Goal: Find specific page/section: Find specific page/section

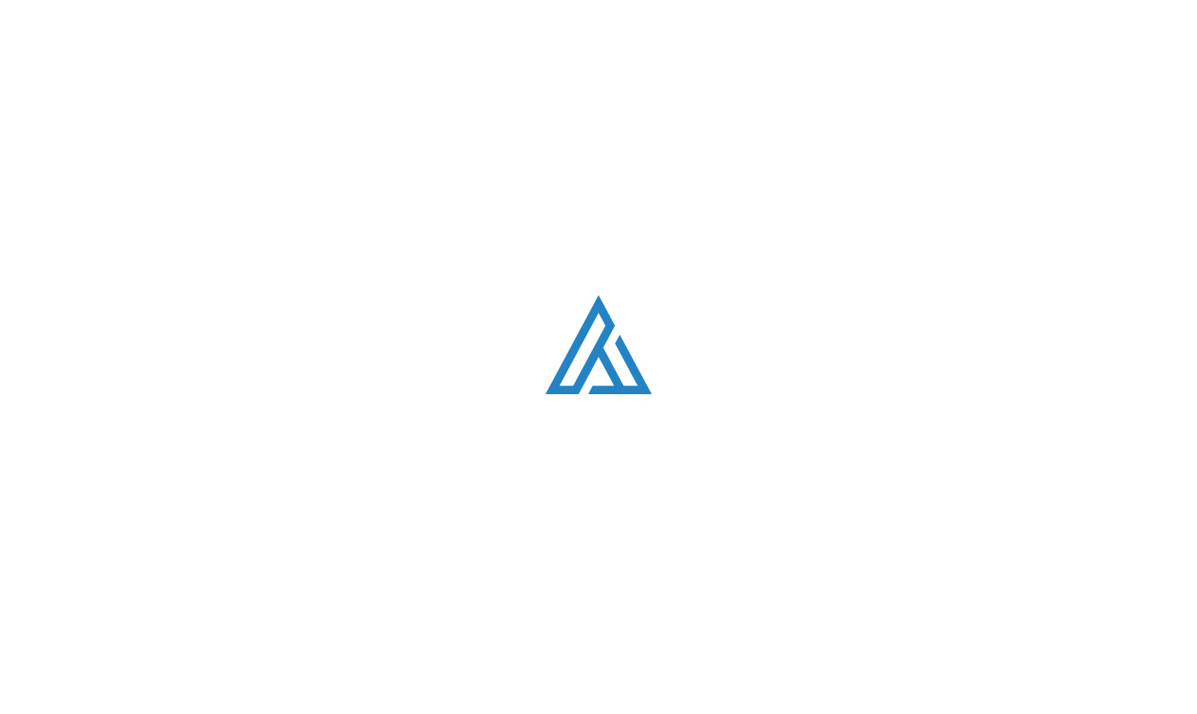
click at [246, 713] on html ". Loading. . . ABOUT OUR STORY TEAM Job Board PORTFOLIO Startup 101 RESOURCES T…" at bounding box center [598, 357] width 1197 height 714
click at [317, 713] on html ". Loading. . . ABOUT OUR STORY TEAM Job Board PORTFOLIO Startup 101 RESOURCES T…" at bounding box center [598, 357] width 1197 height 714
click at [246, 713] on html ". Loading. . . ABOUT OUR STORY TEAM Job Board PORTFOLIO Startup 101 RESOURCES T…" at bounding box center [598, 357] width 1197 height 714
click at [317, 713] on html ". Loading. . . ABOUT OUR STORY TEAM Job Board PORTFOLIO Startup 101 RESOURCES T…" at bounding box center [598, 357] width 1197 height 714
click at [246, 713] on html ". Loading. . . ABOUT OUR STORY TEAM Job Board PORTFOLIO Startup 101 RESOURCES T…" at bounding box center [598, 357] width 1197 height 714
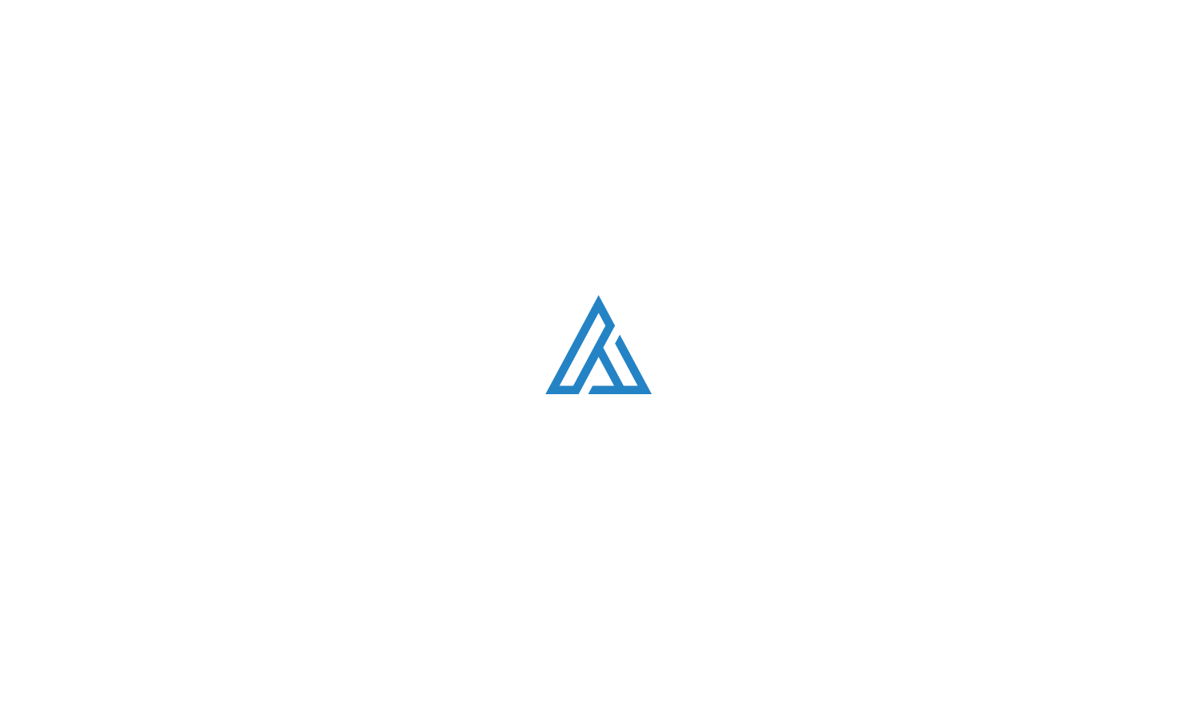
click at [317, 713] on html ". Loading. . . ABOUT OUR STORY TEAM Job Board PORTFOLIO Startup 101 RESOURCES T…" at bounding box center [598, 357] width 1197 height 714
click at [246, 713] on html ". Loading. . . ABOUT OUR STORY TEAM Job Board PORTFOLIO Startup 101 RESOURCES T…" at bounding box center [598, 357] width 1197 height 714
click at [317, 713] on html ". Loading. . . ABOUT OUR STORY TEAM Job Board PORTFOLIO Startup 101 RESOURCES T…" at bounding box center [598, 357] width 1197 height 714
click at [246, 713] on html ". Loading. . . ABOUT OUR STORY TEAM Job Board PORTFOLIO Startup 101 RESOURCES T…" at bounding box center [598, 357] width 1197 height 714
click at [317, 713] on html ". Loading. . . ABOUT OUR STORY TEAM Job Board PORTFOLIO Startup 101 RESOURCES T…" at bounding box center [598, 357] width 1197 height 714
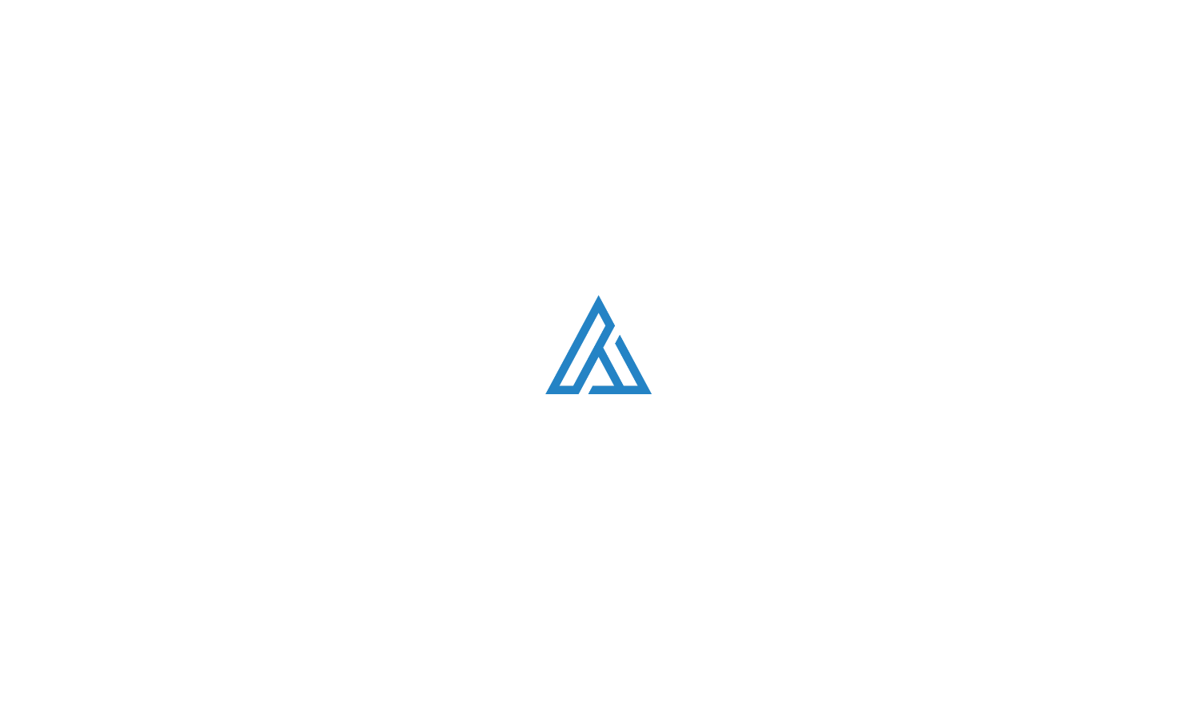
click at [246, 713] on html ". Loading. . . ABOUT OUR STORY TEAM Job Board PORTFOLIO Startup 101 RESOURCES T…" at bounding box center [598, 357] width 1197 height 714
click at [317, 713] on html ". Loading. . . ABOUT OUR STORY TEAM Job Board PORTFOLIO Startup 101 RESOURCES T…" at bounding box center [598, 357] width 1197 height 714
click at [246, 713] on html ". Loading. . . ABOUT OUR STORY TEAM Job Board PORTFOLIO Startup 101 RESOURCES T…" at bounding box center [598, 357] width 1197 height 714
click at [317, 713] on html ". Loading. . . ABOUT OUR STORY TEAM Job Board PORTFOLIO Startup 101 RESOURCES T…" at bounding box center [598, 357] width 1197 height 714
click at [246, 713] on html ". Loading. . . ABOUT OUR STORY TEAM Job Board PORTFOLIO Startup 101 RESOURCES T…" at bounding box center [598, 357] width 1197 height 714
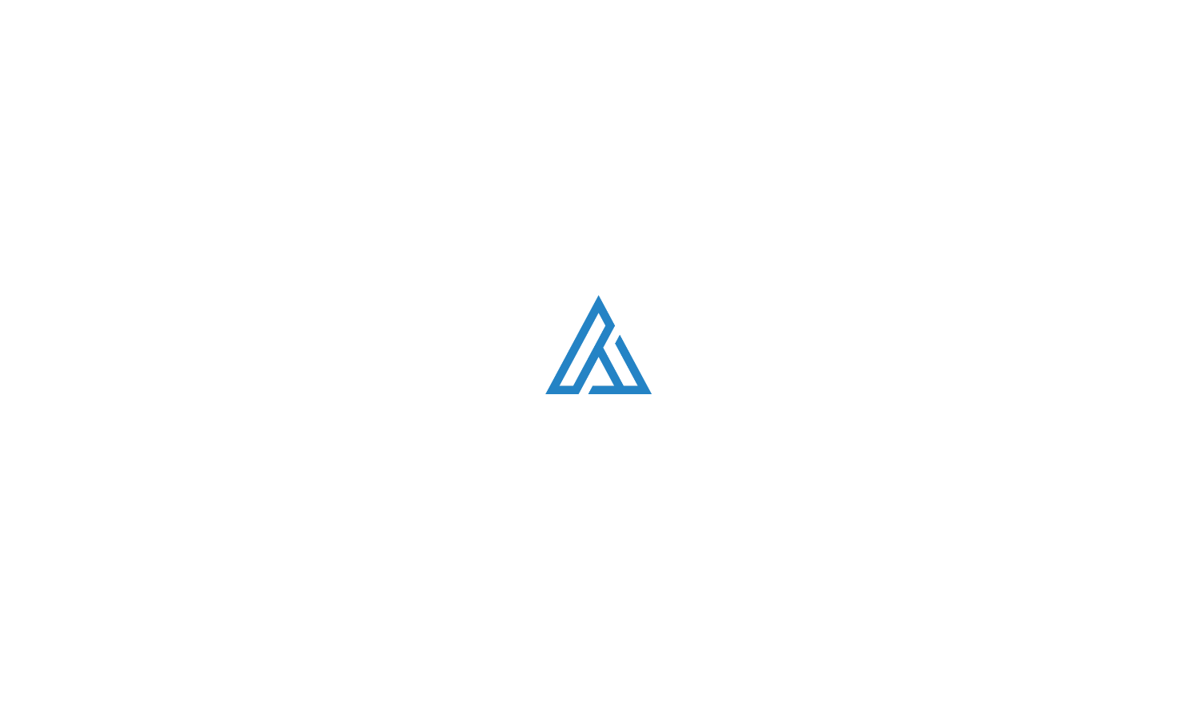
click at [317, 713] on html ". Loading. . . ABOUT OUR STORY TEAM Job Board PORTFOLIO Startup 101 RESOURCES T…" at bounding box center [598, 357] width 1197 height 714
click at [246, 713] on html ". Loading. . . ABOUT OUR STORY TEAM Job Board PORTFOLIO Startup 101 RESOURCES T…" at bounding box center [598, 357] width 1197 height 714
click at [317, 713] on html ". Loading. . . ABOUT OUR STORY TEAM Job Board PORTFOLIO Startup 101 RESOURCES T…" at bounding box center [598, 357] width 1197 height 714
click at [246, 713] on html ". Loading. . . ABOUT OUR STORY TEAM Job Board PORTFOLIO Startup 101 RESOURCES T…" at bounding box center [598, 357] width 1197 height 714
click at [317, 713] on html ". Loading. . . ABOUT OUR STORY TEAM Job Board PORTFOLIO Startup 101 RESOURCES T…" at bounding box center [598, 357] width 1197 height 714
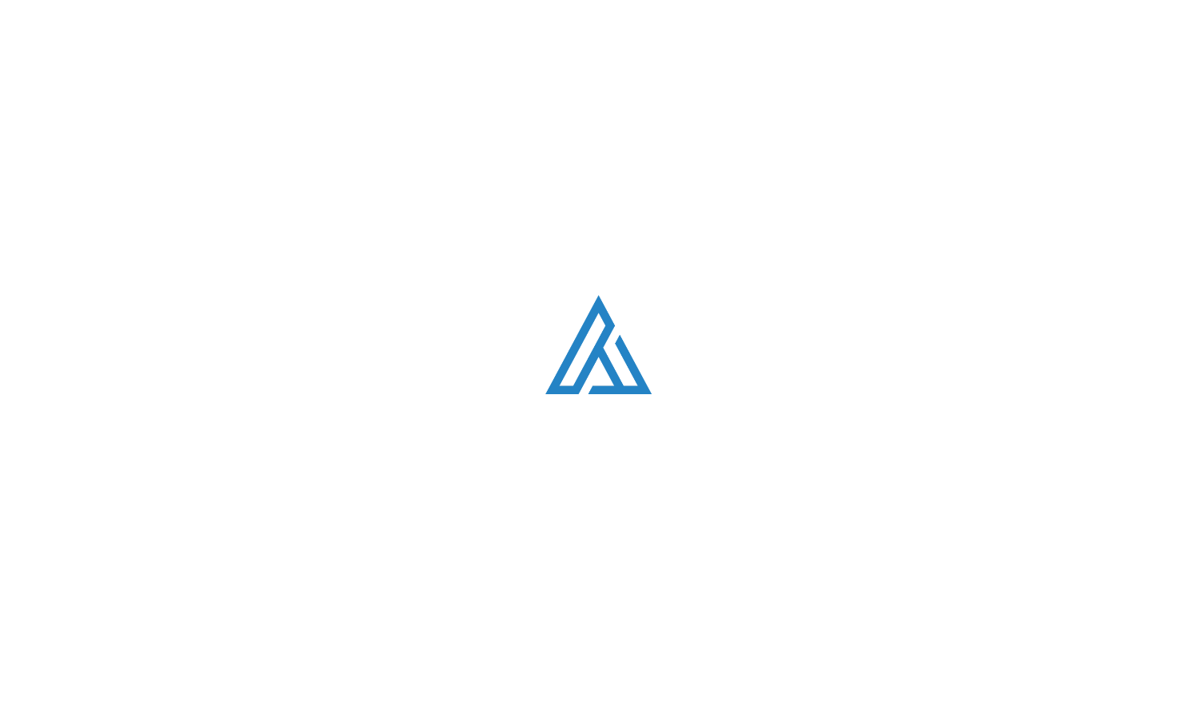
click at [246, 713] on html ". Loading. . . ABOUT OUR STORY TEAM Job Board PORTFOLIO Startup 101 RESOURCES T…" at bounding box center [598, 357] width 1197 height 714
click at [317, 713] on html ". Loading. . . ABOUT OUR STORY TEAM Job Board PORTFOLIO Startup 101 RESOURCES T…" at bounding box center [598, 357] width 1197 height 714
click at [246, 713] on html ". Loading. . . ABOUT OUR STORY TEAM Job Board PORTFOLIO Startup 101 RESOURCES T…" at bounding box center [598, 357] width 1197 height 714
click at [317, 713] on html ". Loading. . . ABOUT OUR STORY TEAM Job Board PORTFOLIO Startup 101 RESOURCES T…" at bounding box center [598, 357] width 1197 height 714
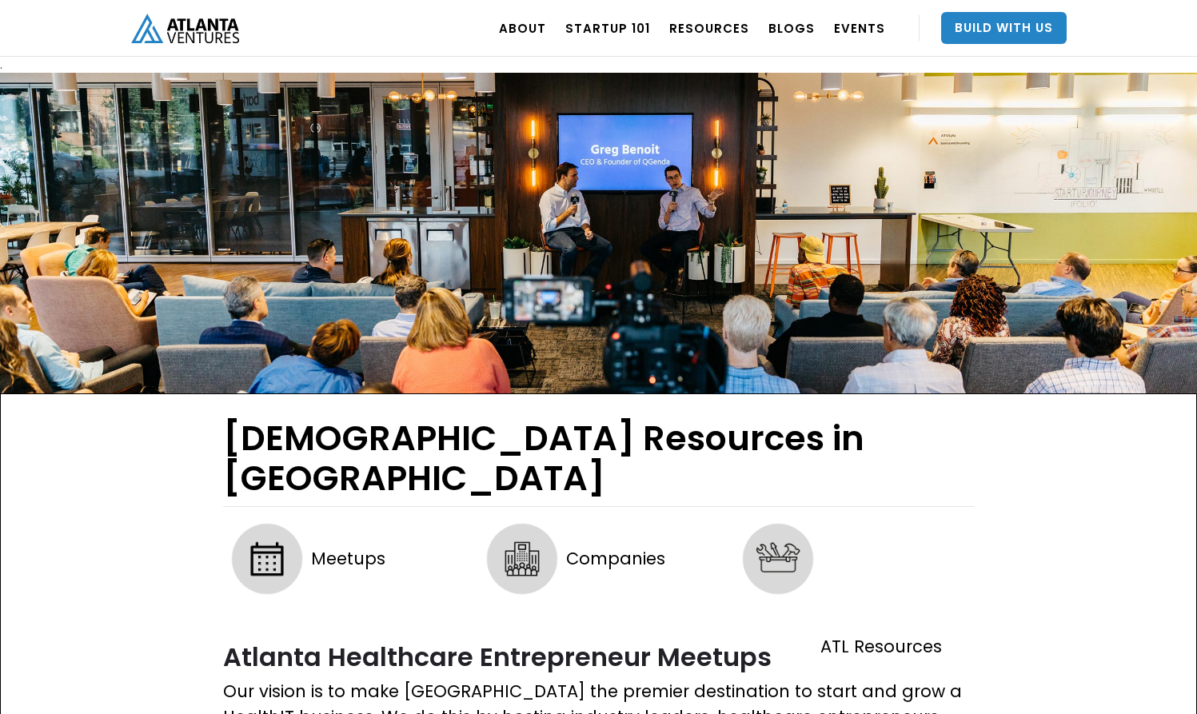
click at [246, 713] on html ". Loading. . . ABOUT OUR STORY TEAM Job Board PORTFOLIO Startup 101 RESOURCES T…" at bounding box center [598, 357] width 1197 height 714
click at [317, 713] on html ". Loading. . . ABOUT OUR STORY TEAM Job Board PORTFOLIO Startup 101 RESOURCES T…" at bounding box center [598, 357] width 1197 height 714
click at [246, 713] on html ". Loading. . . ABOUT OUR STORY TEAM Job Board PORTFOLIO Startup 101 RESOURCES T…" at bounding box center [598, 357] width 1197 height 714
click at [317, 713] on html ". Loading. . . ABOUT OUR STORY TEAM Job Board PORTFOLIO Startup 101 RESOURCES T…" at bounding box center [598, 357] width 1197 height 714
click at [246, 713] on html ". Loading. . . ABOUT OUR STORY TEAM Job Board PORTFOLIO Startup 101 RESOURCES T…" at bounding box center [598, 357] width 1197 height 714
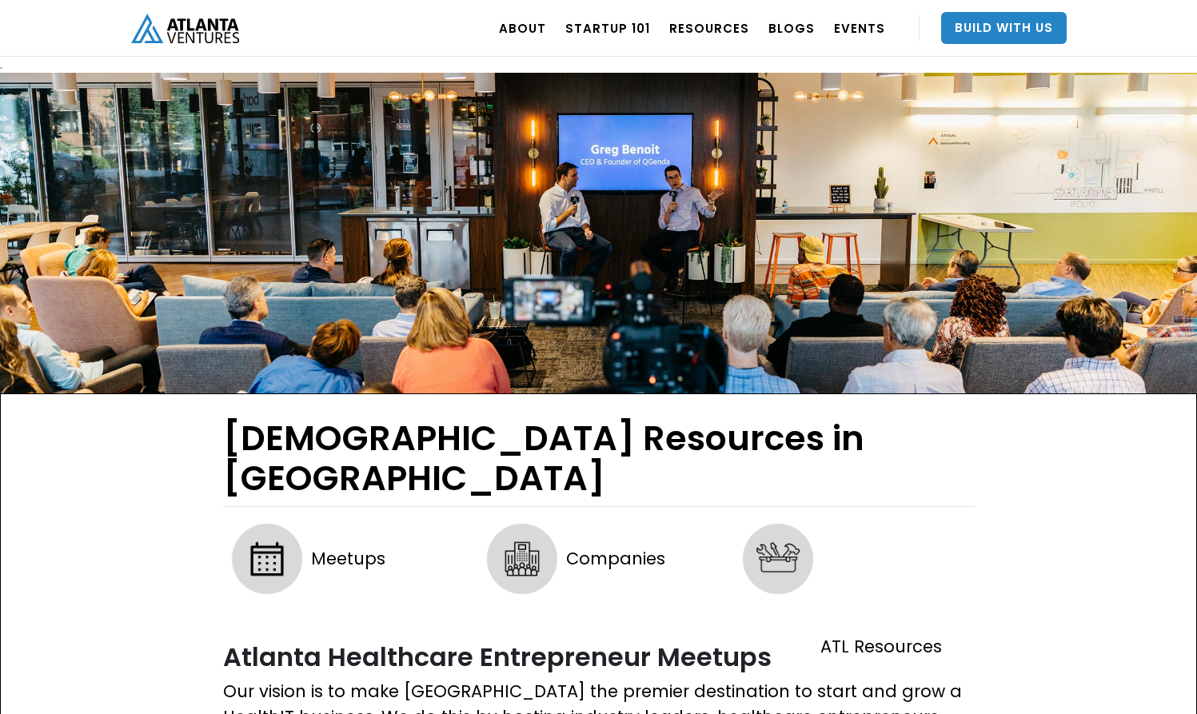
click at [317, 713] on html ". Loading. . . ABOUT OUR STORY TEAM Job Board PORTFOLIO Startup 101 RESOURCES T…" at bounding box center [598, 357] width 1197 height 714
click at [246, 713] on html ". Loading. . . ABOUT OUR STORY TEAM Job Board PORTFOLIO Startup 101 RESOURCES T…" at bounding box center [598, 357] width 1197 height 714
click at [317, 713] on html ". Loading. . . ABOUT OUR STORY TEAM Job Board PORTFOLIO Startup 101 RESOURCES T…" at bounding box center [598, 357] width 1197 height 714
click at [246, 713] on html ". Loading. . . ABOUT OUR STORY TEAM Job Board PORTFOLIO Startup 101 RESOURCES T…" at bounding box center [598, 357] width 1197 height 714
click at [317, 713] on html ". Loading. . . ABOUT OUR STORY TEAM Job Board PORTFOLIO Startup 101 RESOURCES T…" at bounding box center [598, 357] width 1197 height 714
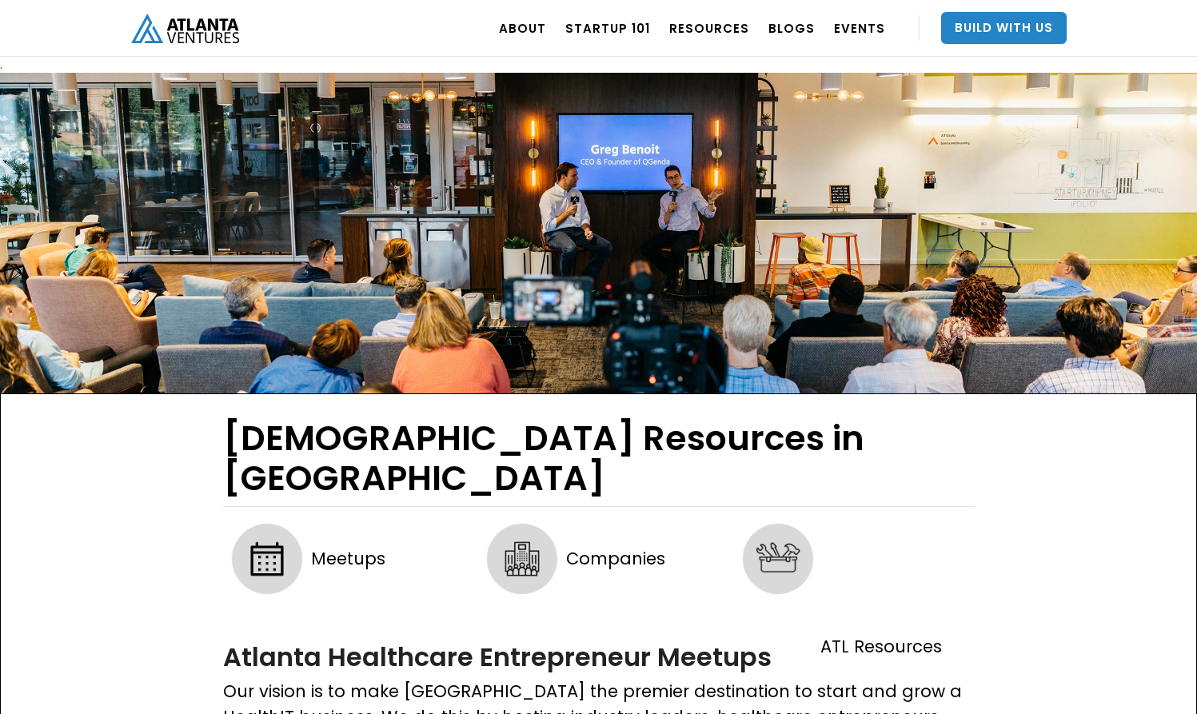
click at [246, 713] on html ". Loading. . . ABOUT OUR STORY TEAM Job Board PORTFOLIO Startup 101 RESOURCES T…" at bounding box center [598, 357] width 1197 height 714
click at [317, 713] on html ". Loading. . . ABOUT OUR STORY TEAM Job Board PORTFOLIO Startup 101 RESOURCES T…" at bounding box center [598, 357] width 1197 height 714
click at [246, 713] on html ". Loading. . . ABOUT OUR STORY TEAM Job Board PORTFOLIO Startup 101 RESOURCES T…" at bounding box center [598, 357] width 1197 height 714
click at [317, 713] on html ". Loading. . . ABOUT OUR STORY TEAM Job Board PORTFOLIO Startup 101 RESOURCES T…" at bounding box center [598, 357] width 1197 height 714
click at [246, 713] on html ". Loading. . . ABOUT OUR STORY TEAM Job Board PORTFOLIO Startup 101 RESOURCES T…" at bounding box center [598, 357] width 1197 height 714
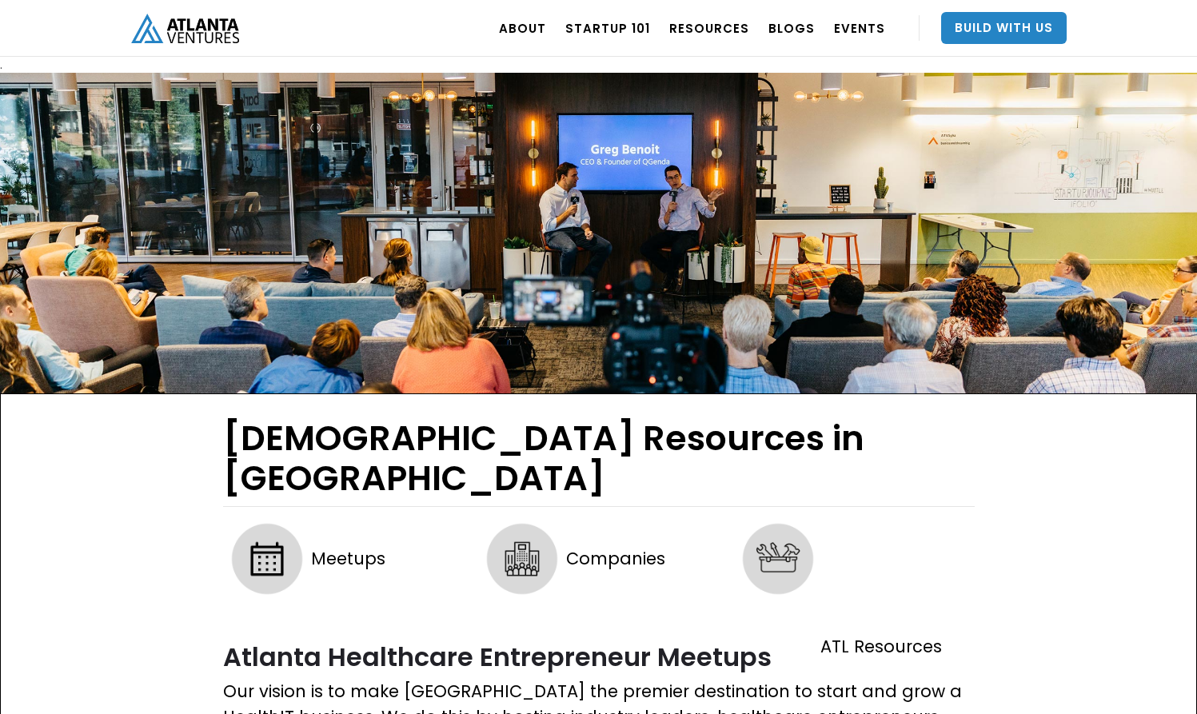
click at [317, 713] on html ". Loading. . . ABOUT OUR STORY TEAM Job Board PORTFOLIO Startup 101 RESOURCES T…" at bounding box center [598, 357] width 1197 height 714
click at [246, 713] on html ". Loading. . . ABOUT OUR STORY TEAM Job Board PORTFOLIO Startup 101 RESOURCES T…" at bounding box center [598, 357] width 1197 height 714
click at [317, 713] on html ". Loading. . . ABOUT OUR STORY TEAM Job Board PORTFOLIO Startup 101 RESOURCES T…" at bounding box center [598, 357] width 1197 height 714
click at [246, 713] on html ". Loading. . . ABOUT OUR STORY TEAM Job Board PORTFOLIO Startup 101 RESOURCES T…" at bounding box center [598, 357] width 1197 height 714
click at [317, 713] on html ". Loading. . . ABOUT OUR STORY TEAM Job Board PORTFOLIO Startup 101 RESOURCES T…" at bounding box center [598, 357] width 1197 height 714
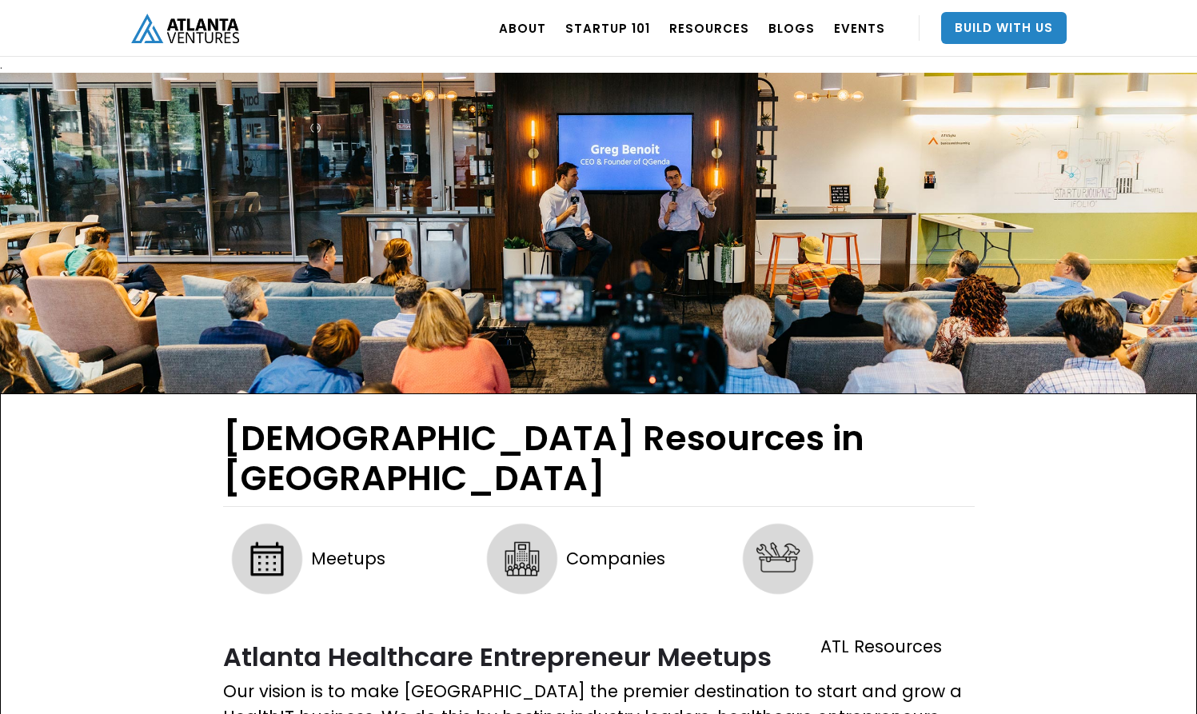
click at [246, 713] on html ". Loading. . . ABOUT OUR STORY TEAM Job Board PORTFOLIO Startup 101 RESOURCES T…" at bounding box center [598, 357] width 1197 height 714
click at [317, 713] on html ". Loading. . . ABOUT OUR STORY TEAM Job Board PORTFOLIO Startup 101 RESOURCES T…" at bounding box center [598, 357] width 1197 height 714
click at [246, 713] on html ". Loading. . . ABOUT OUR STORY TEAM Job Board PORTFOLIO Startup 101 RESOURCES T…" at bounding box center [598, 357] width 1197 height 714
click at [317, 713] on html ". Loading. . . ABOUT OUR STORY TEAM Job Board PORTFOLIO Startup 101 RESOURCES T…" at bounding box center [598, 357] width 1197 height 714
click at [246, 713] on html ". Loading. . . ABOUT OUR STORY TEAM Job Board PORTFOLIO Startup 101 RESOURCES T…" at bounding box center [598, 357] width 1197 height 714
